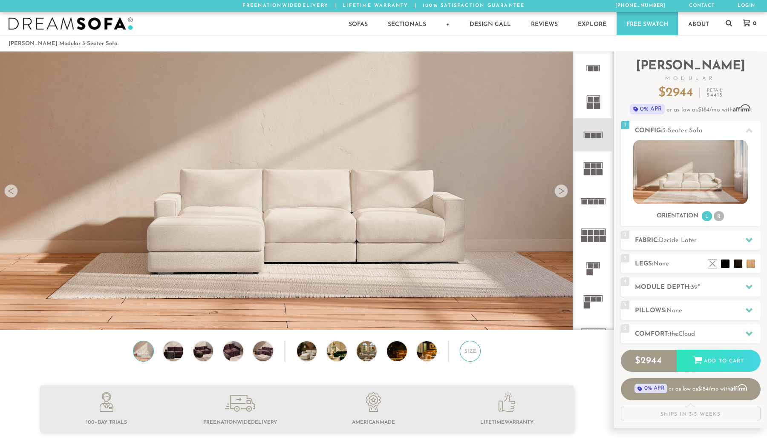
click at [472, 354] on div "Size" at bounding box center [470, 351] width 21 height 21
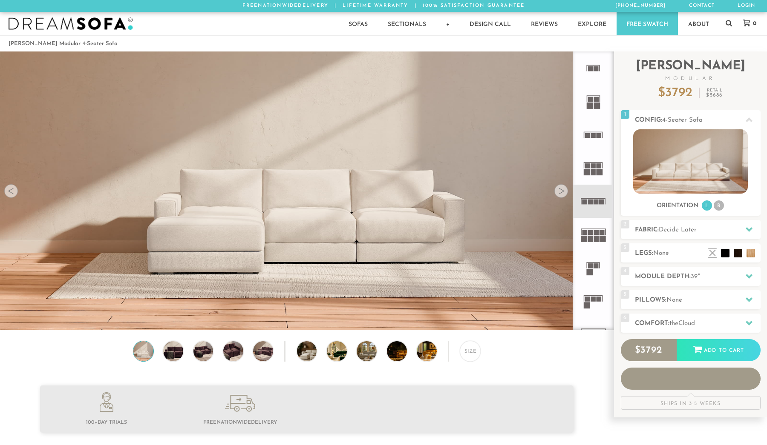
scroll to position [9824, 767]
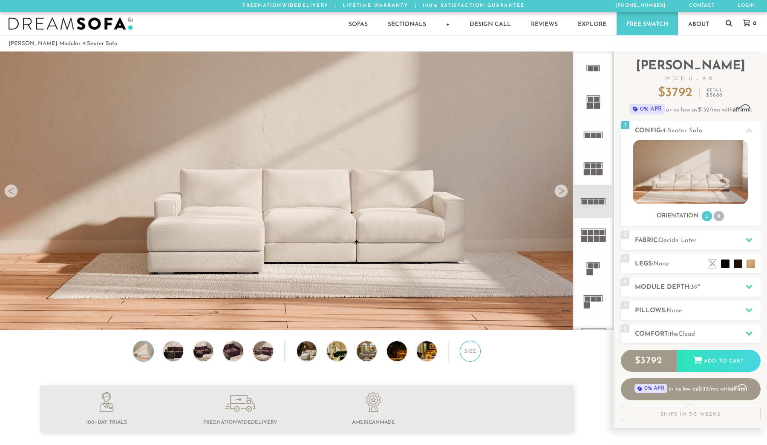
click at [467, 350] on div "Size" at bounding box center [470, 351] width 21 height 21
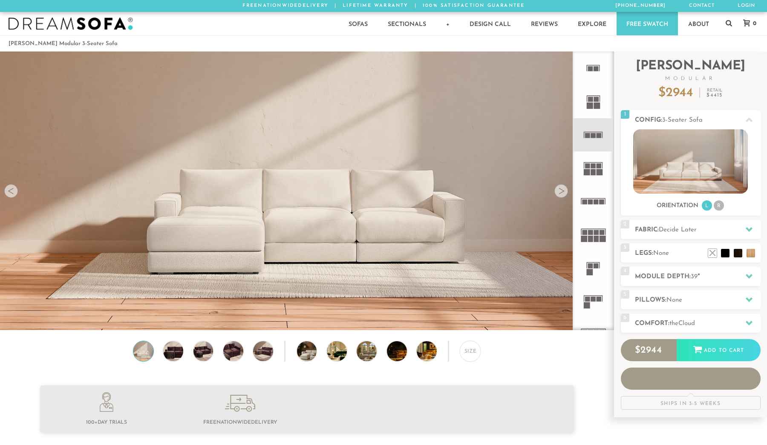
scroll to position [9824, 767]
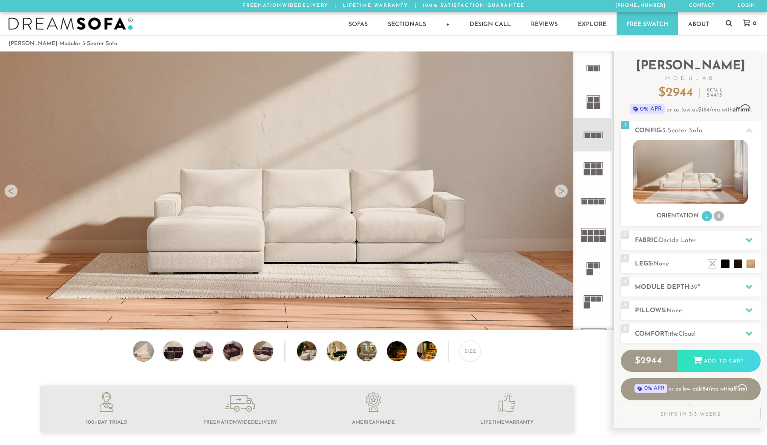
click at [641, 27] on link "Free Swatch" at bounding box center [646, 23] width 61 height 23
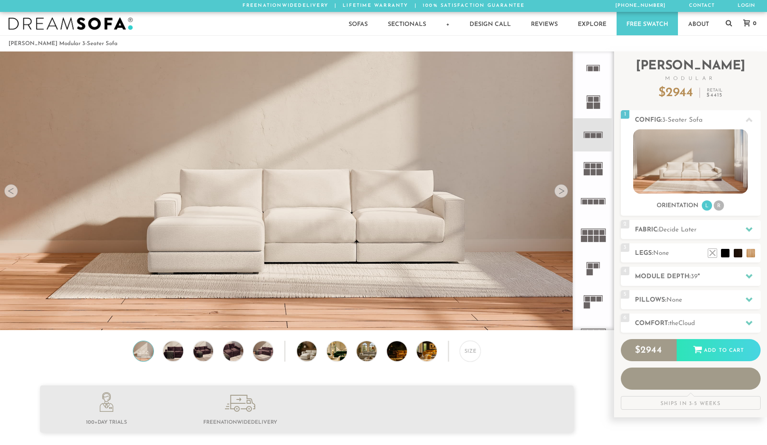
scroll to position [9824, 767]
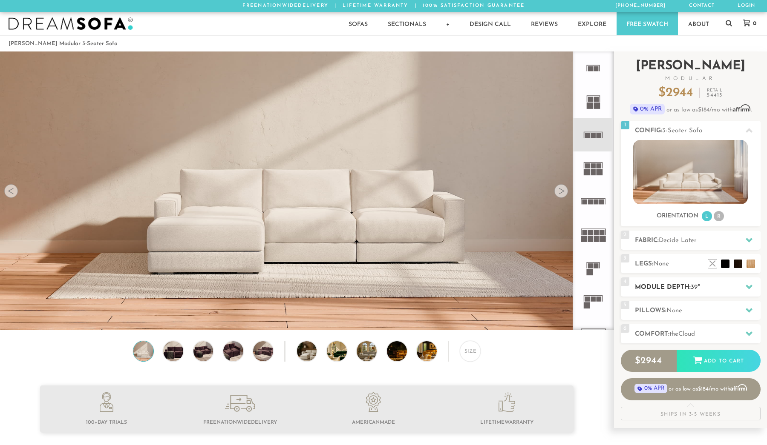
click at [663, 284] on h2 "Module Depth: 39 "" at bounding box center [698, 288] width 126 height 10
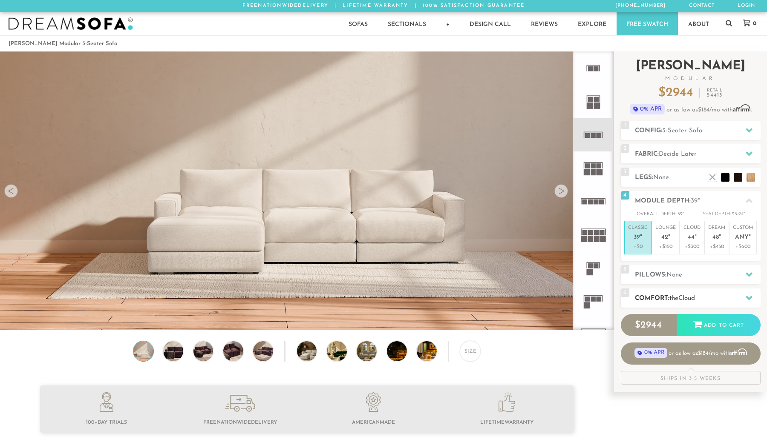
click at [667, 299] on h2 "Comfort: the Cloud" at bounding box center [698, 299] width 126 height 10
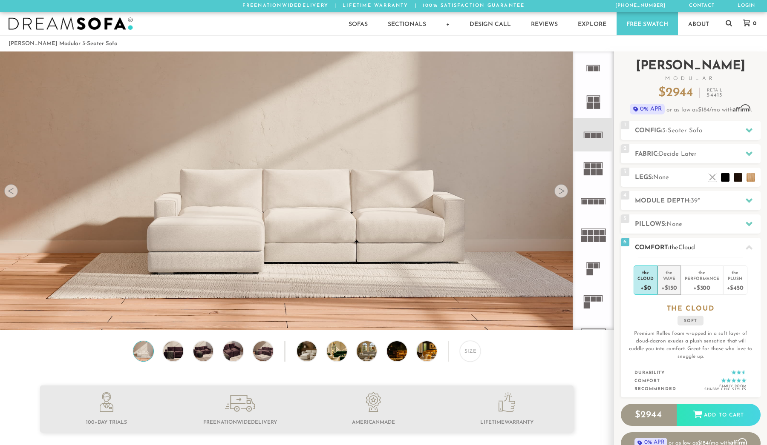
click at [674, 283] on div "+$150" at bounding box center [668, 287] width 15 height 12
click at [736, 283] on div "+$450" at bounding box center [735, 287] width 17 height 12
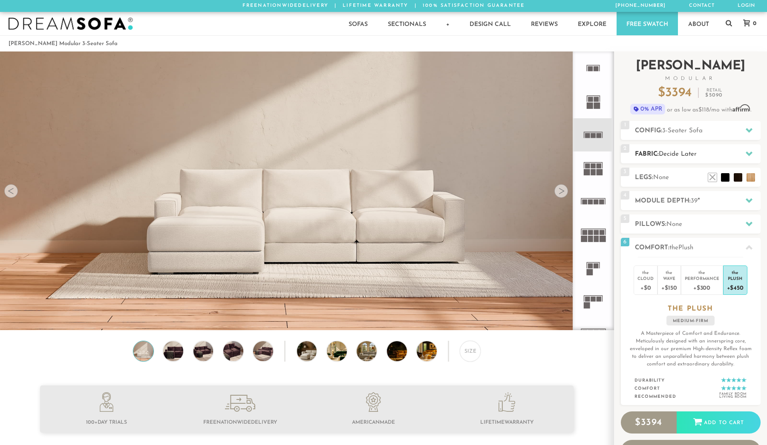
click at [663, 152] on span "Decide Later" at bounding box center [677, 154] width 38 height 6
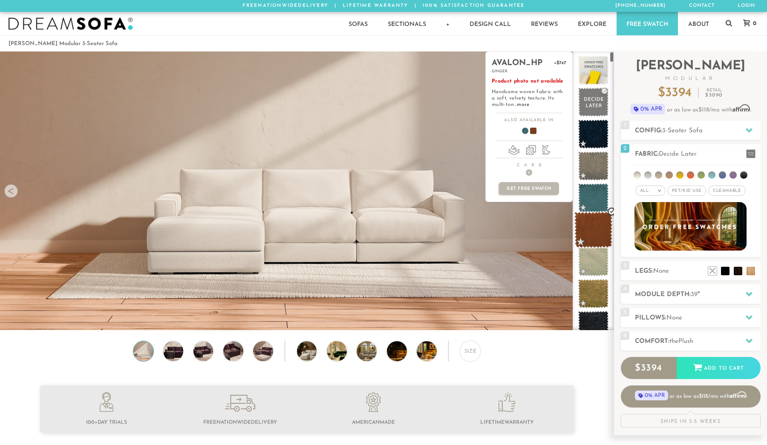
click at [595, 232] on span at bounding box center [593, 230] width 38 height 36
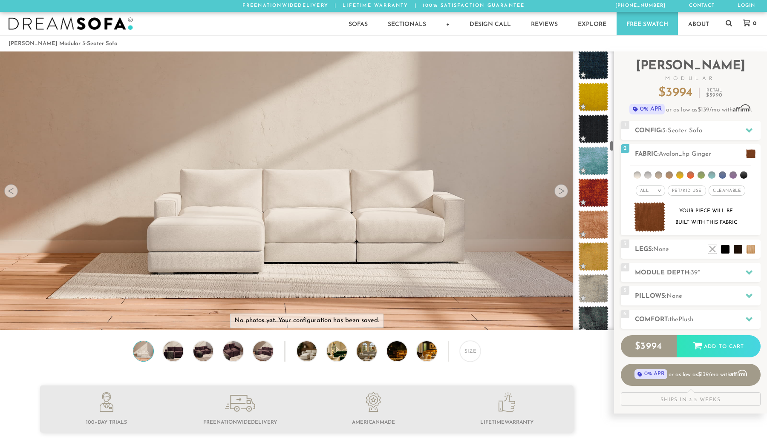
scroll to position [2243, 0]
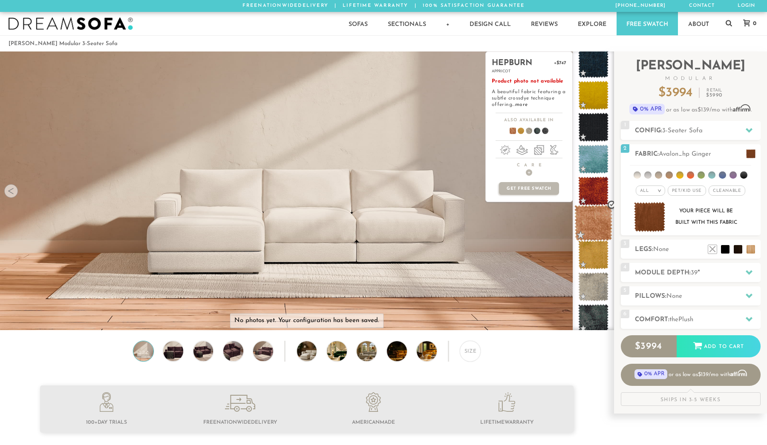
click at [595, 232] on span at bounding box center [593, 223] width 38 height 36
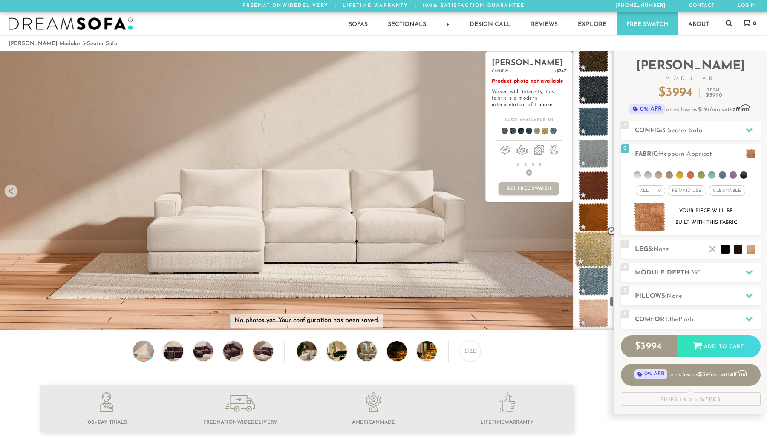
scroll to position [6138, 0]
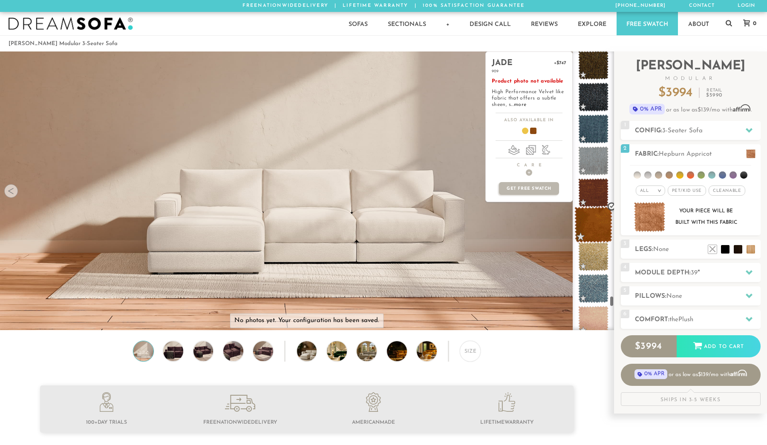
click at [596, 226] on span at bounding box center [593, 225] width 38 height 36
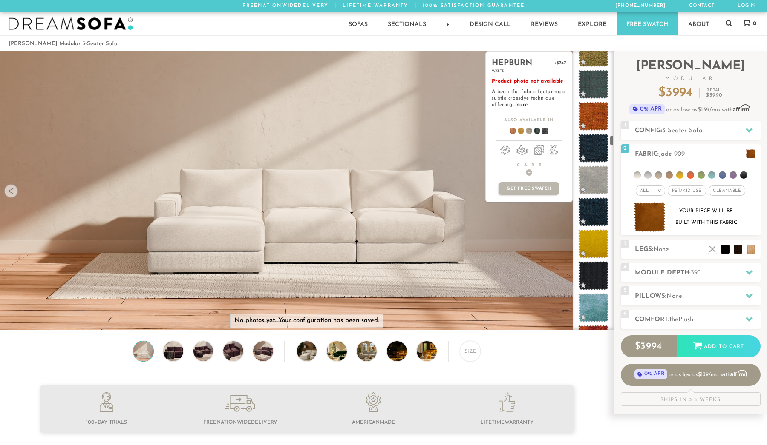
scroll to position [2091, 0]
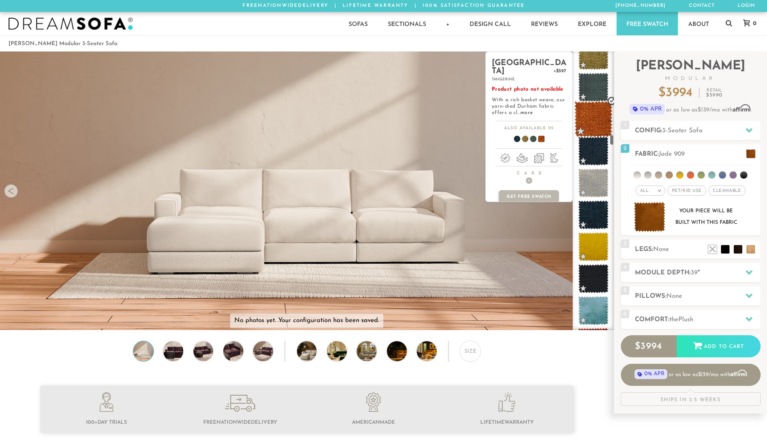
click at [595, 115] on span at bounding box center [593, 119] width 38 height 36
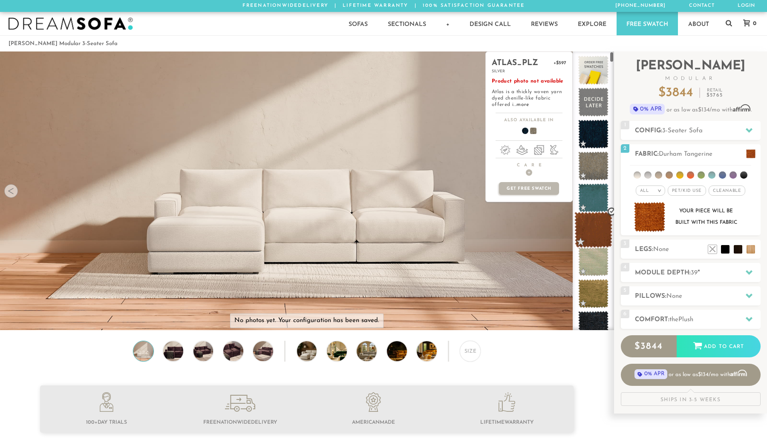
scroll to position [0, 0]
click at [596, 238] on span at bounding box center [593, 230] width 38 height 36
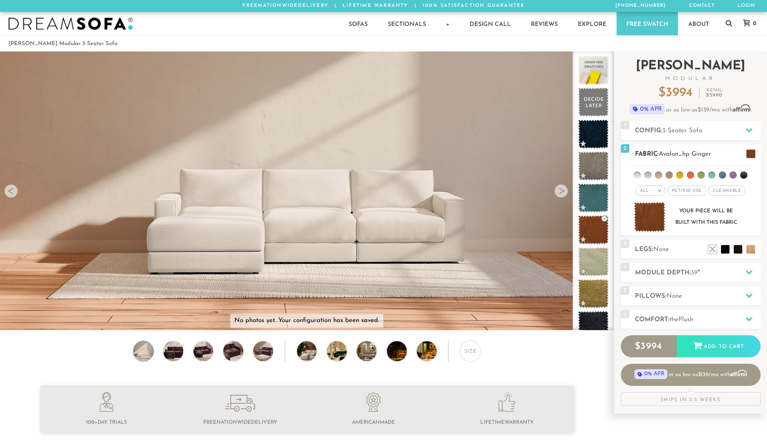
click at [701, 213] on div "Your piece will be built with this fabric" at bounding box center [705, 217] width 69 height 23
click at [654, 317] on h2 "Comfort: the Plush" at bounding box center [698, 320] width 126 height 10
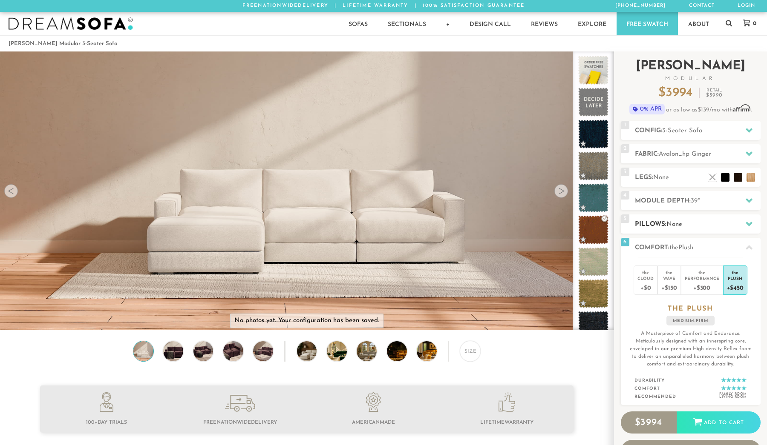
click at [700, 224] on h2 "Pillows: None" at bounding box center [698, 225] width 126 height 10
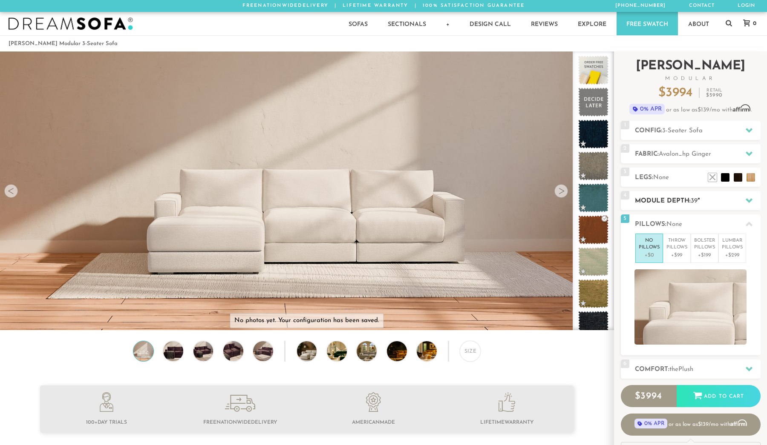
click at [708, 201] on h2 "Module Depth: 39 "" at bounding box center [698, 201] width 126 height 10
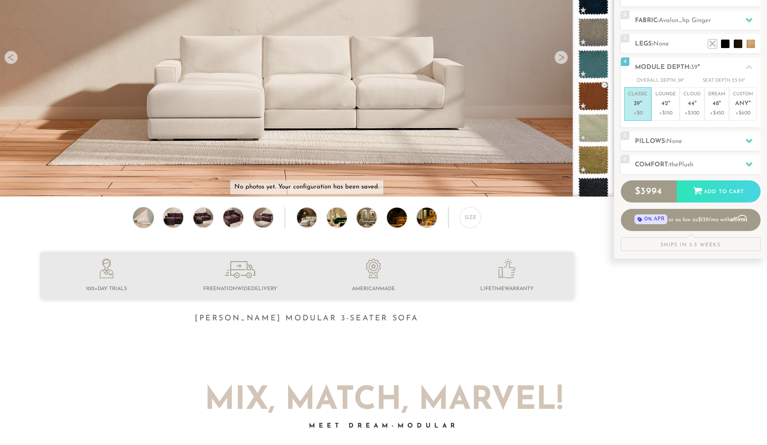
scroll to position [136, 0]
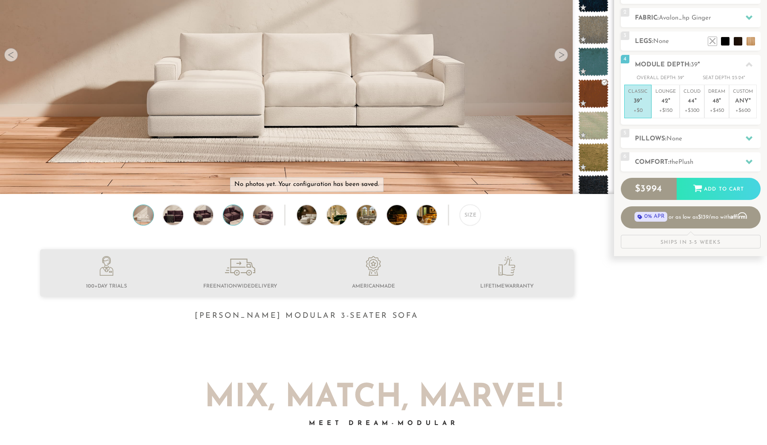
click at [225, 213] on img at bounding box center [233, 215] width 24 height 20
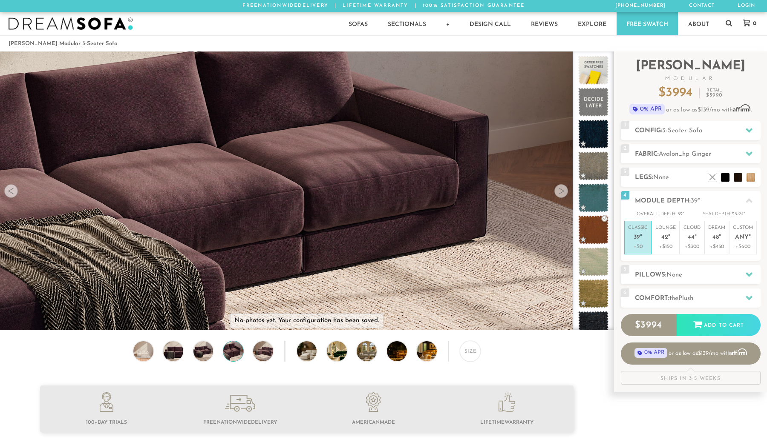
scroll to position [0, 0]
